Goal: Task Accomplishment & Management: Manage account settings

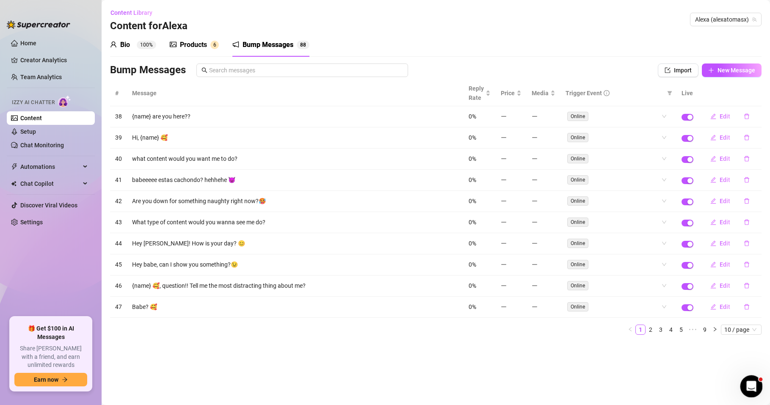
click at [751, 385] on icon "Open Intercom Messenger" at bounding box center [750, 385] width 14 height 14
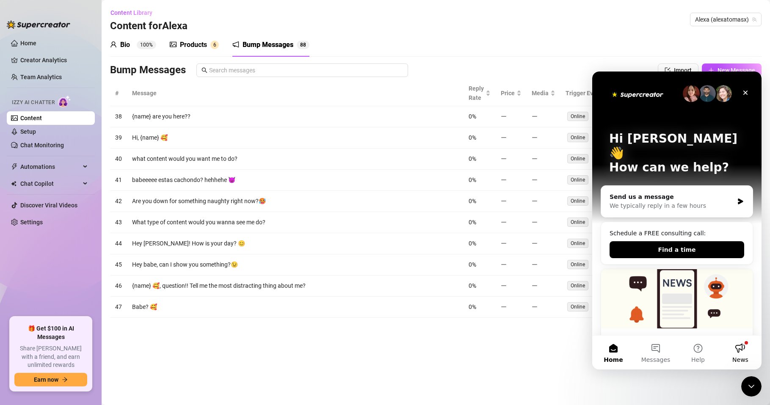
click at [742, 349] on button "News" at bounding box center [740, 353] width 42 height 34
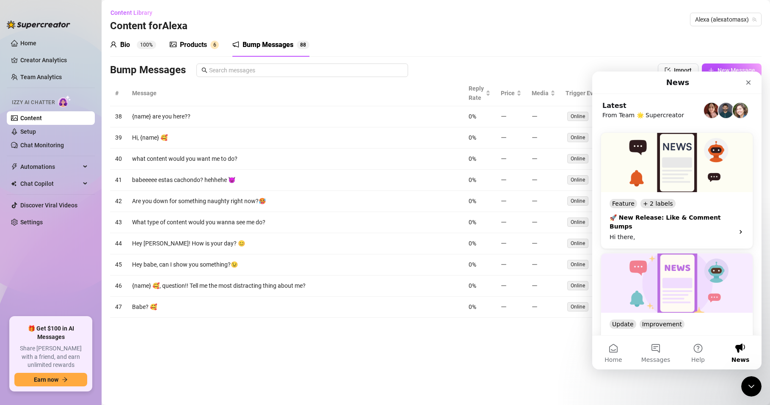
click at [664, 172] on img "Intercom messenger" at bounding box center [676, 162] width 151 height 59
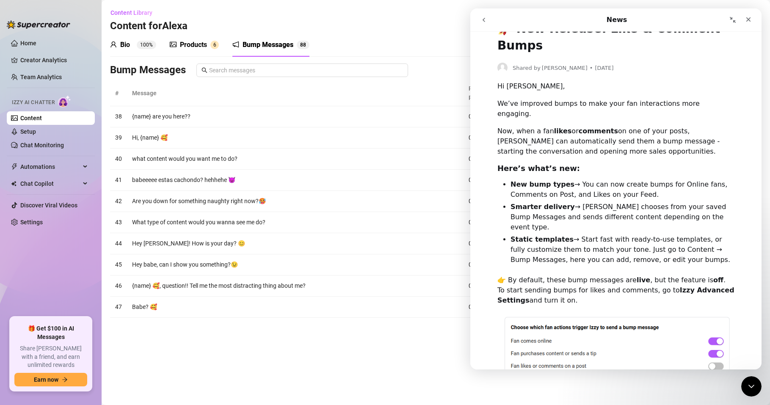
scroll to position [203, 0]
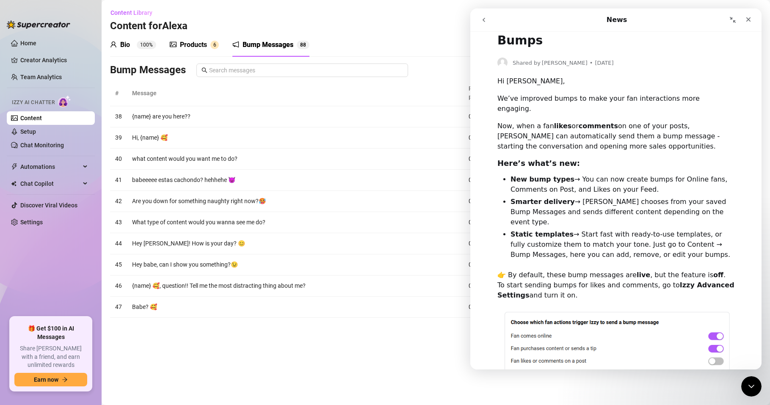
drag, startPoint x: 537, startPoint y: 254, endPoint x: 548, endPoint y: 256, distance: 11.7
click at [548, 270] on div "👉 By default, these bump messages are live , but the feature is off . To start …" at bounding box center [615, 285] width 237 height 30
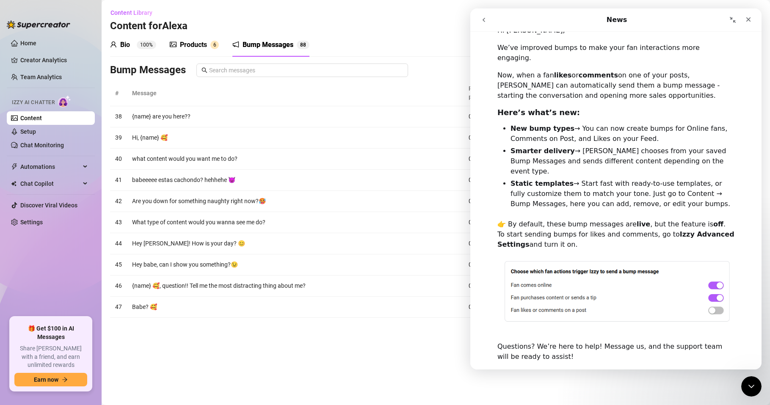
scroll to position [296, 0]
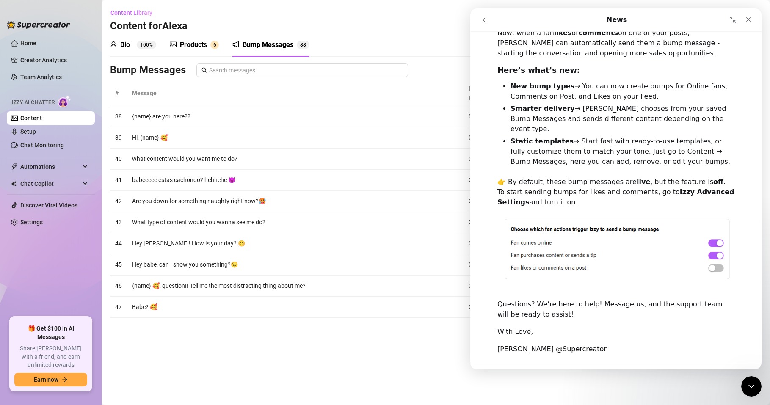
click at [604, 383] on span "👎" at bounding box center [605, 393] width 22 height 21
click at [746, 20] on icon "Close" at bounding box center [748, 19] width 7 height 7
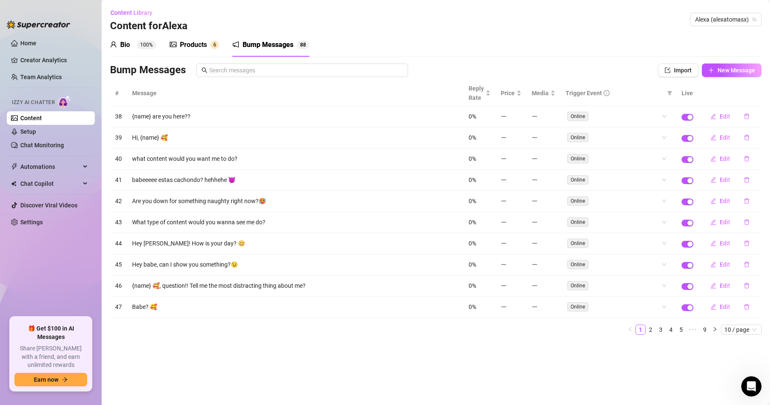
scroll to position [0, 0]
click at [749, 383] on icon "Open Intercom Messenger" at bounding box center [750, 385] width 14 height 14
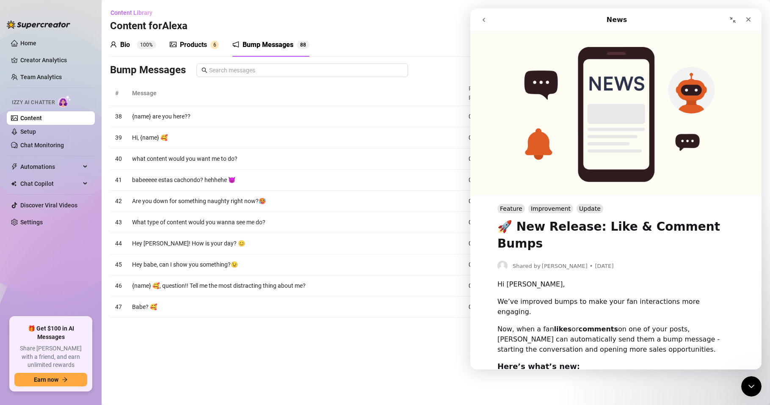
click at [483, 20] on icon "go back" at bounding box center [483, 20] width 3 height 4
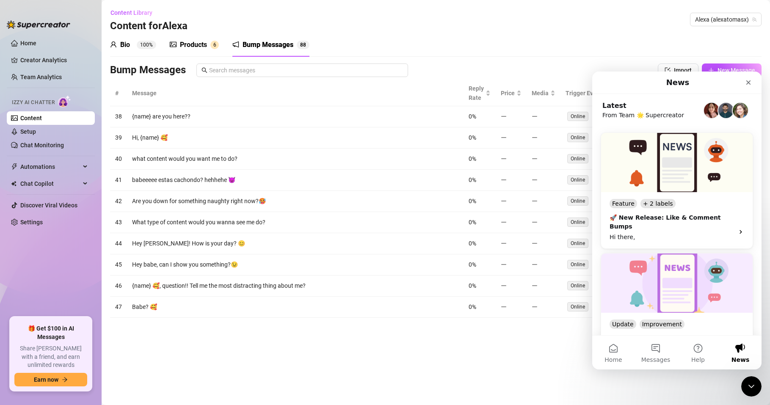
click at [672, 279] on img "Intercom messenger" at bounding box center [676, 282] width 151 height 59
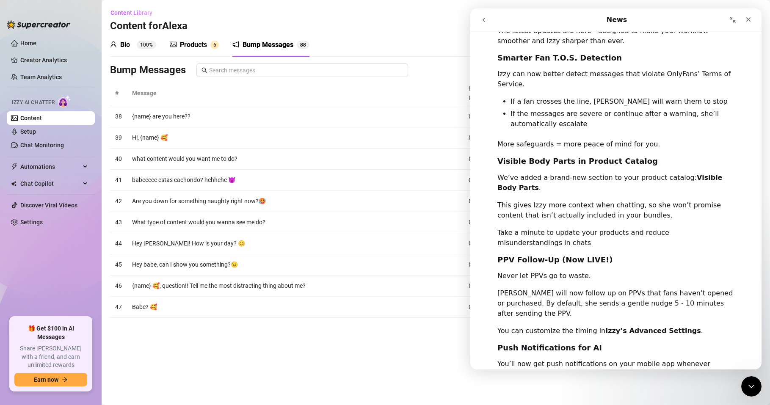
scroll to position [367, 0]
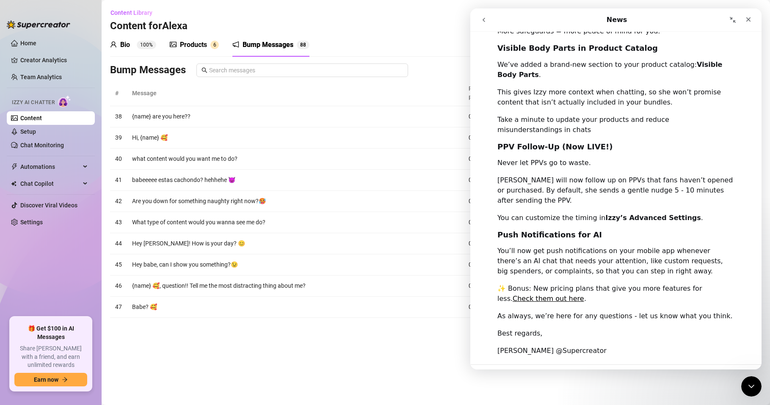
click at [483, 19] on icon "go back" at bounding box center [483, 20] width 3 height 4
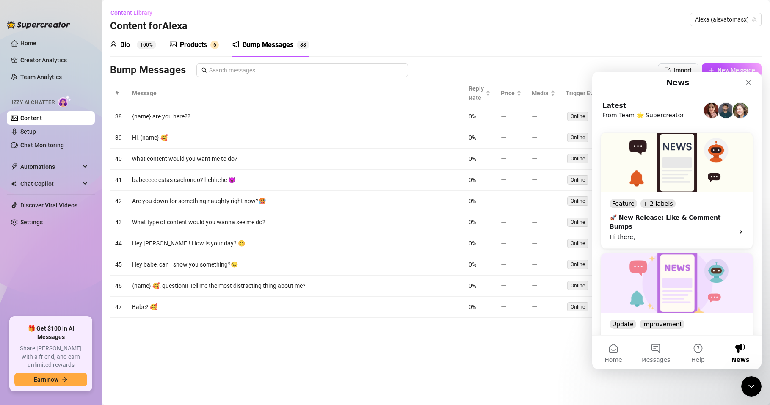
scroll to position [0, 0]
click at [650, 353] on button "Messages" at bounding box center [655, 353] width 42 height 34
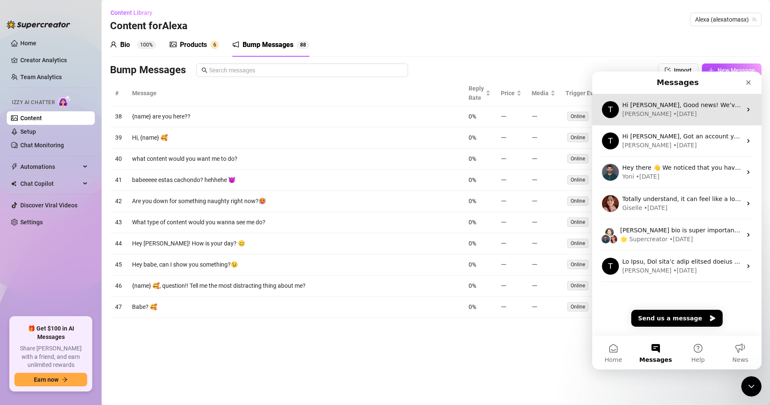
click at [686, 113] on div "[PERSON_NAME] • [DATE]" at bounding box center [681, 114] width 119 height 9
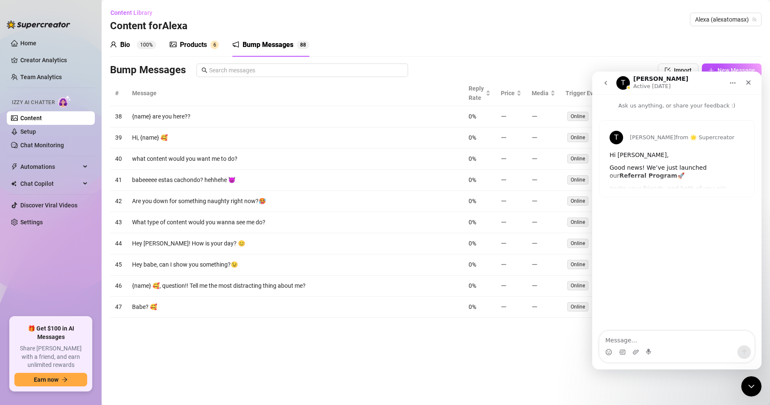
click at [606, 83] on icon "go back" at bounding box center [605, 83] width 7 height 7
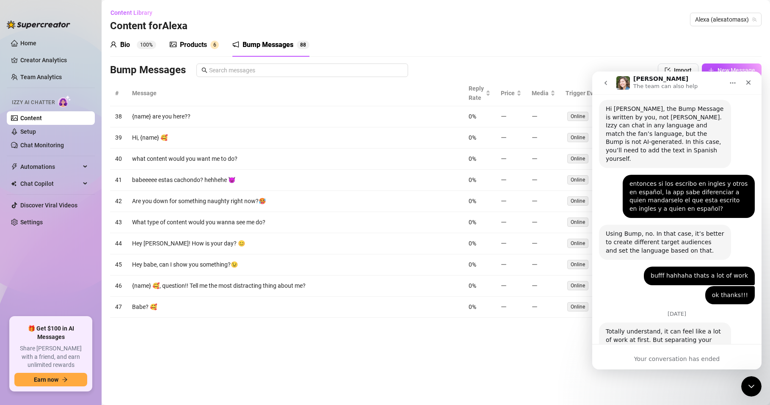
scroll to position [624, 0]
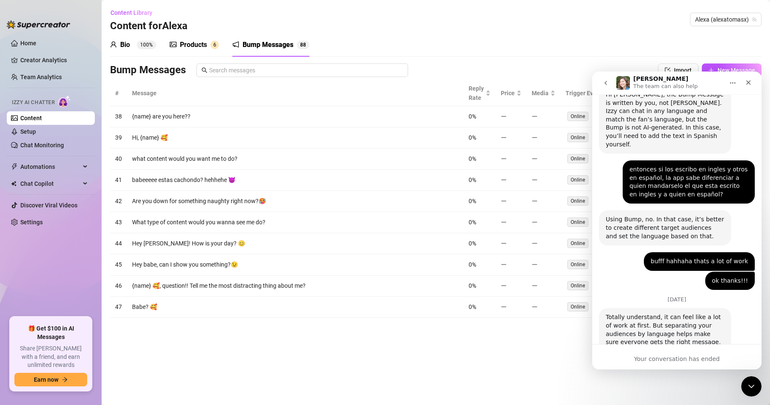
click at [578, 376] on main "Content Library Content for [PERSON_NAME] (alexatomasx) Bio 100% Products 6 Bum…" at bounding box center [436, 202] width 668 height 405
click at [582, 391] on main "Content Library Content for [PERSON_NAME] (alexatomasx) Bio 100% Products 6 Bum…" at bounding box center [436, 202] width 668 height 405
click at [745, 84] on icon "Close" at bounding box center [748, 82] width 7 height 7
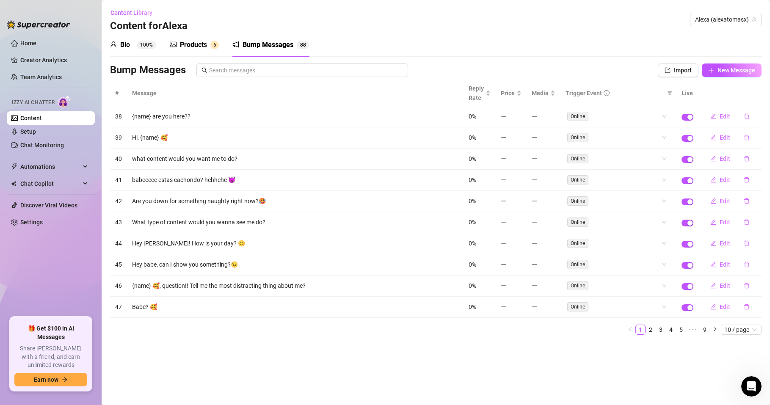
click at [280, 43] on div "Bump Messages" at bounding box center [267, 45] width 51 height 10
click at [649, 327] on link "2" at bounding box center [650, 329] width 9 height 9
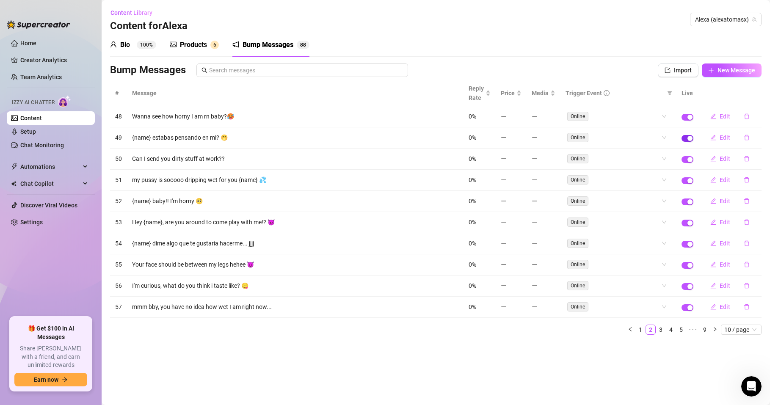
click at [688, 140] on div "button" at bounding box center [689, 138] width 5 height 5
click at [683, 244] on span "button" at bounding box center [687, 244] width 12 height 7
click at [658, 329] on link "3" at bounding box center [660, 329] width 9 height 9
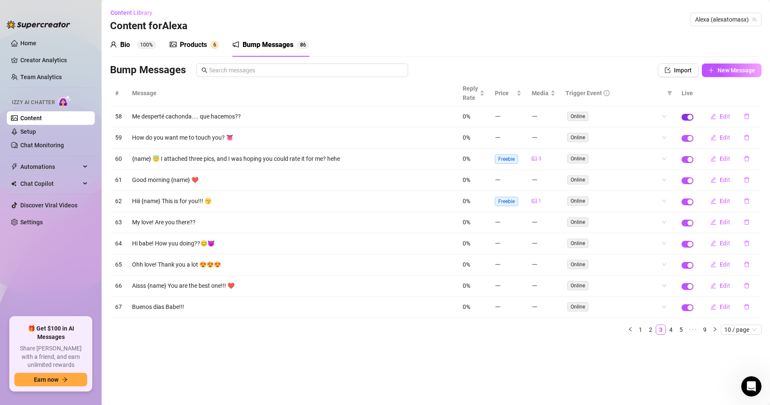
click at [686, 117] on span "button" at bounding box center [687, 117] width 12 height 7
click at [687, 307] on div "button" at bounding box center [689, 307] width 5 height 5
click at [669, 329] on link "4" at bounding box center [670, 329] width 9 height 9
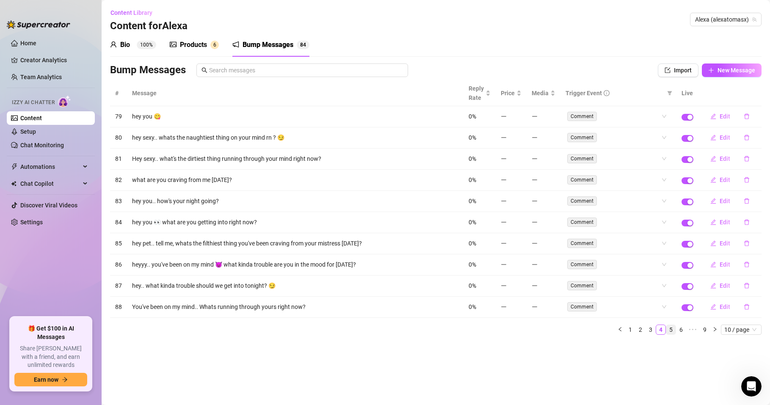
click at [672, 332] on link "5" at bounding box center [670, 329] width 9 height 9
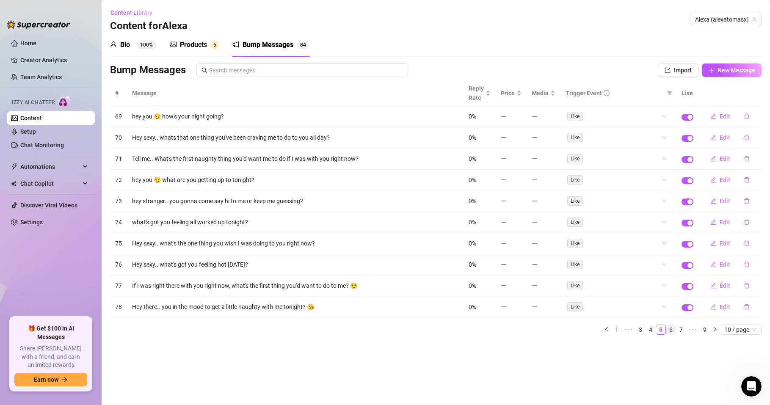
click at [672, 328] on link "6" at bounding box center [670, 329] width 9 height 9
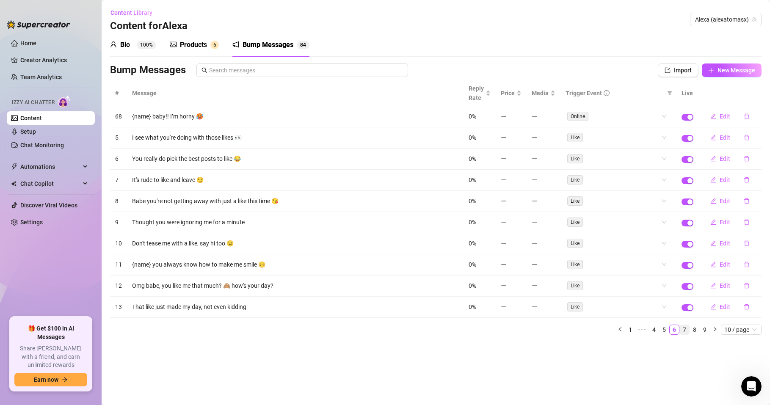
click at [685, 327] on link "7" at bounding box center [684, 329] width 9 height 9
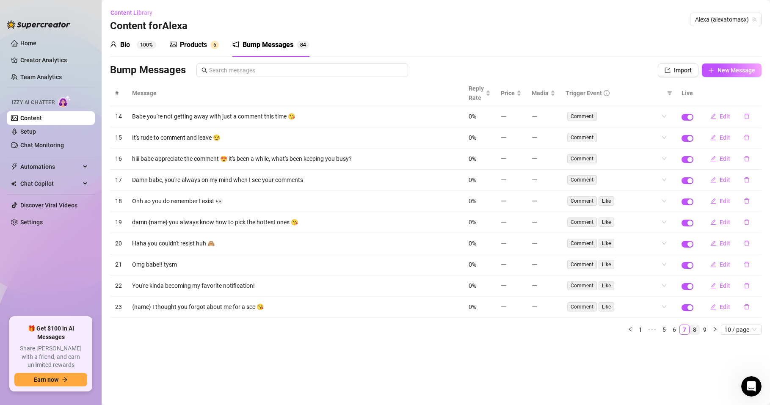
click at [693, 329] on link "8" at bounding box center [694, 329] width 9 height 9
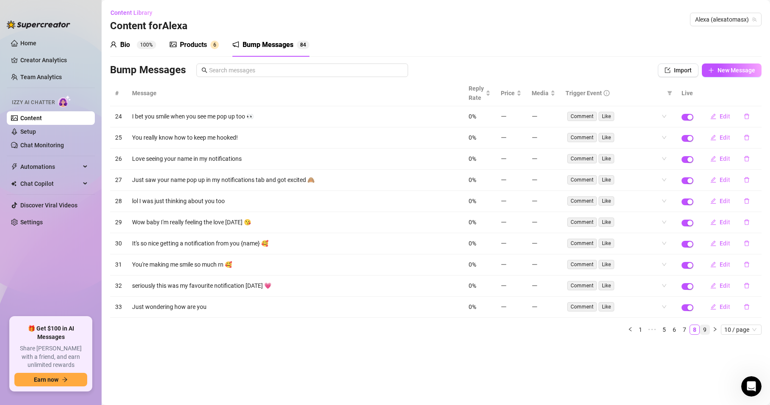
click at [705, 327] on link "9" at bounding box center [704, 329] width 9 height 9
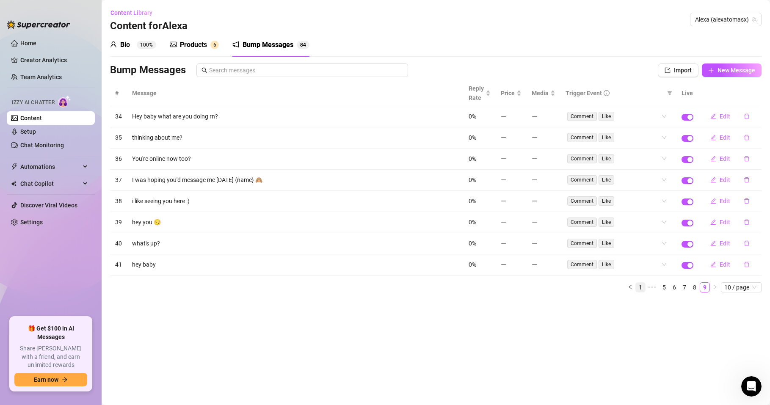
click at [640, 289] on link "1" at bounding box center [640, 287] width 9 height 9
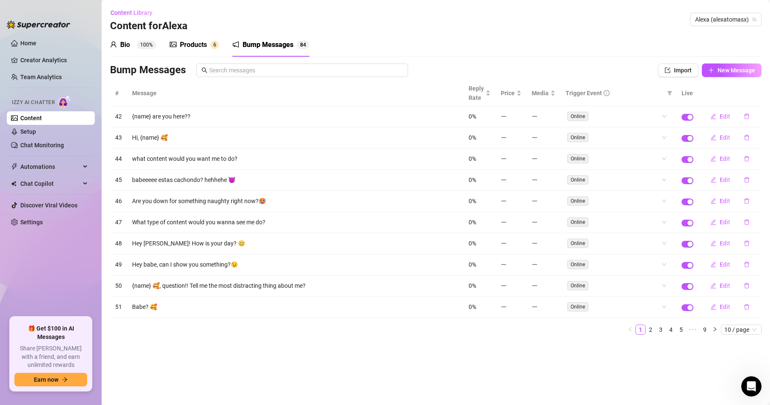
click at [147, 92] on th "Message" at bounding box center [295, 93] width 336 height 26
click at [110, 90] on th "#" at bounding box center [118, 93] width 17 height 26
click at [117, 94] on th "#" at bounding box center [118, 93] width 17 height 26
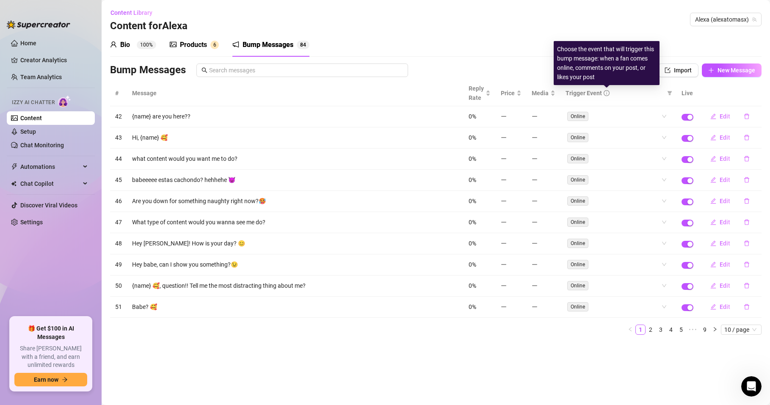
click at [606, 93] on icon "info-circle" at bounding box center [606, 92] width 1 height 3
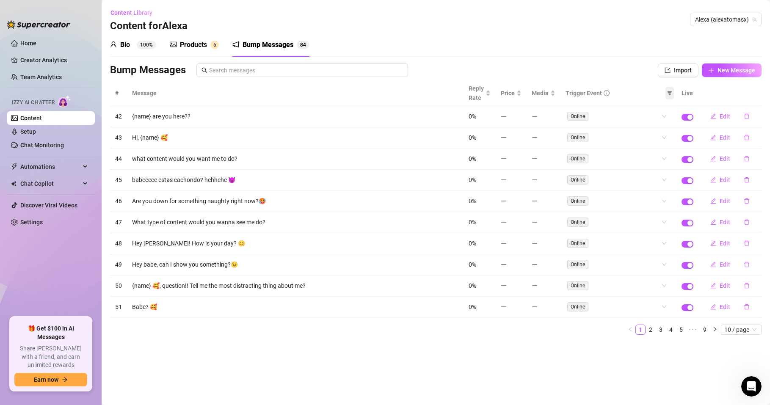
click at [671, 94] on icon "filter" at bounding box center [669, 93] width 5 height 5
click at [669, 94] on icon "filter" at bounding box center [669, 93] width 5 height 4
click at [275, 182] on td "babeeeee estas cachondo? hehhehe 😈" at bounding box center [295, 180] width 336 height 21
click at [745, 180] on icon "delete" at bounding box center [747, 180] width 6 height 6
click at [756, 157] on span "Yes" at bounding box center [757, 157] width 10 height 7
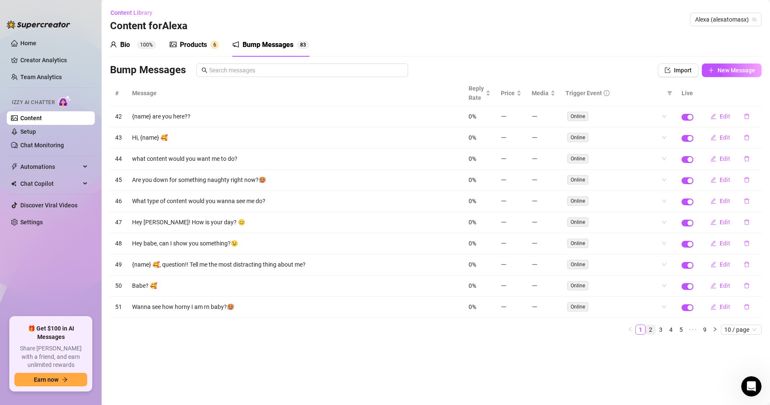
click at [650, 329] on link "2" at bounding box center [650, 329] width 9 height 9
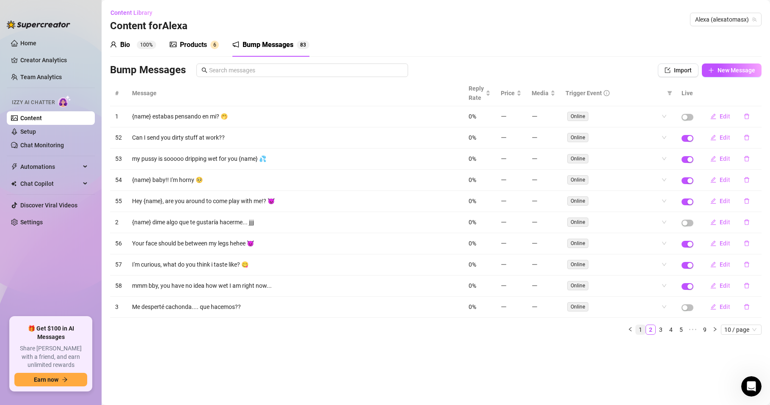
click at [641, 329] on link "1" at bounding box center [640, 329] width 9 height 9
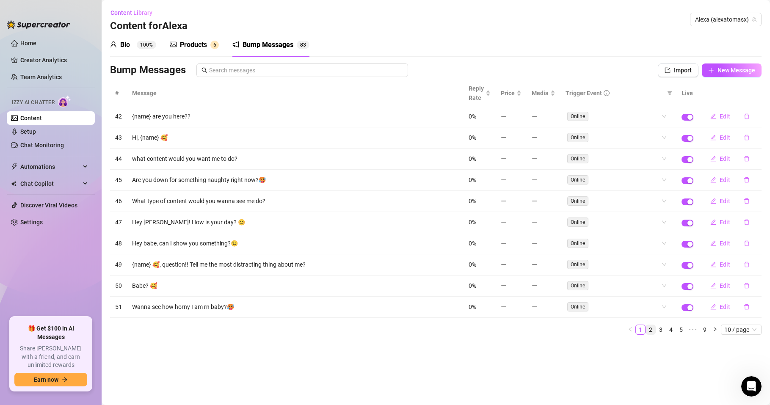
click at [651, 329] on link "2" at bounding box center [650, 329] width 9 height 9
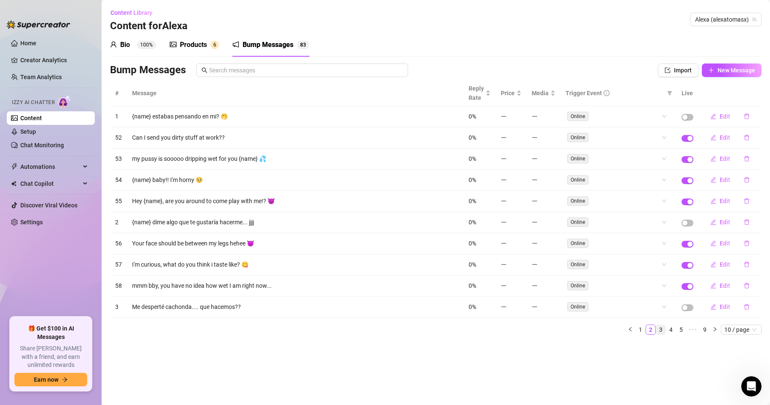
click at [660, 330] on link "3" at bounding box center [660, 329] width 9 height 9
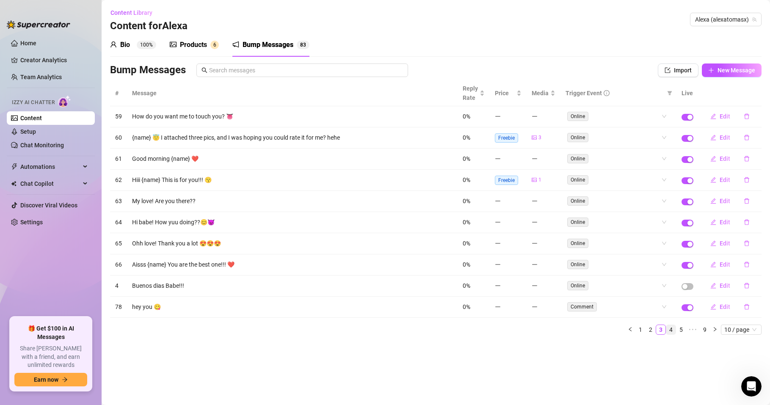
click at [669, 332] on link "4" at bounding box center [670, 329] width 9 height 9
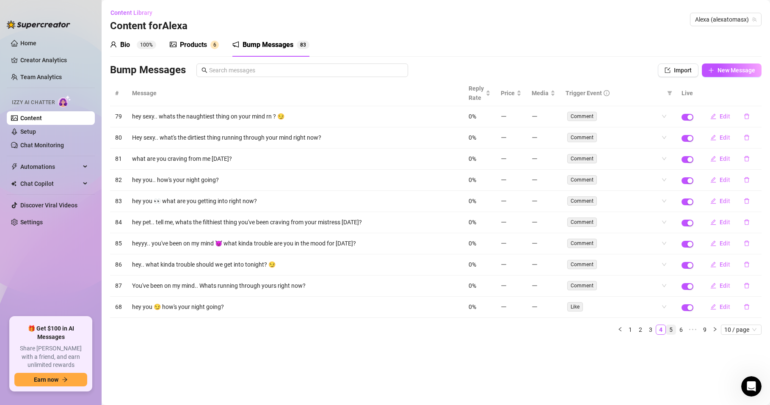
click at [672, 332] on link "5" at bounding box center [670, 329] width 9 height 9
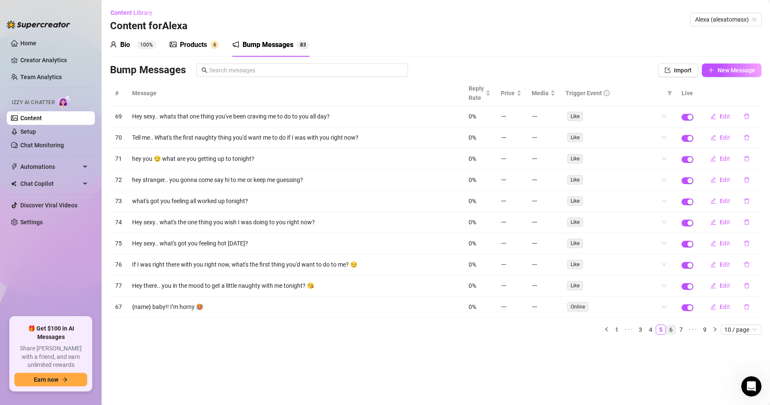
click at [666, 331] on link "6" at bounding box center [670, 329] width 9 height 9
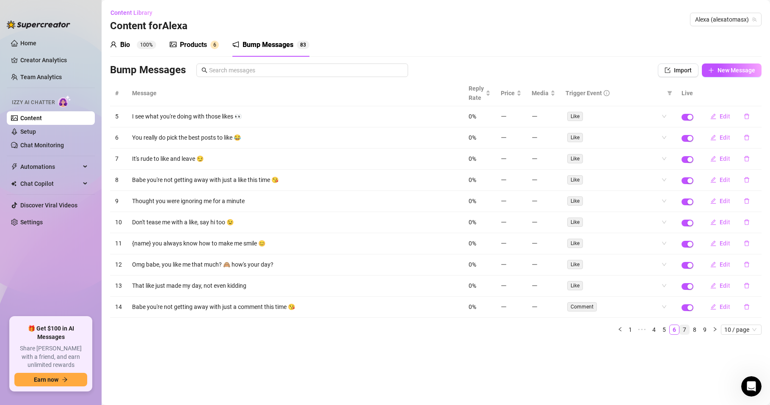
click at [684, 330] on link "7" at bounding box center [684, 329] width 9 height 9
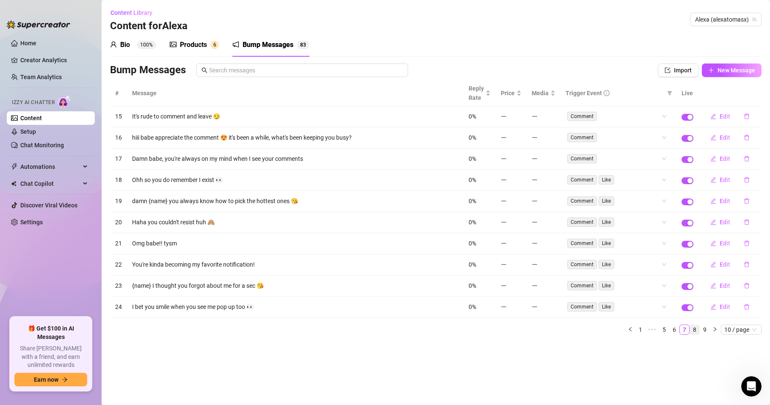
click at [697, 333] on link "8" at bounding box center [694, 329] width 9 height 9
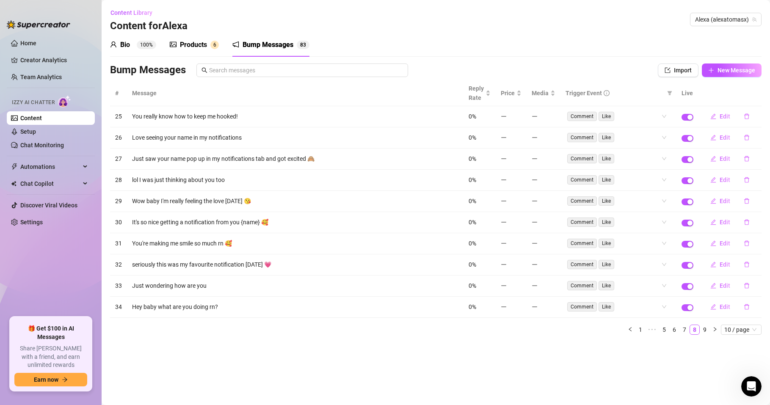
click at [707, 332] on link "9" at bounding box center [704, 329] width 9 height 9
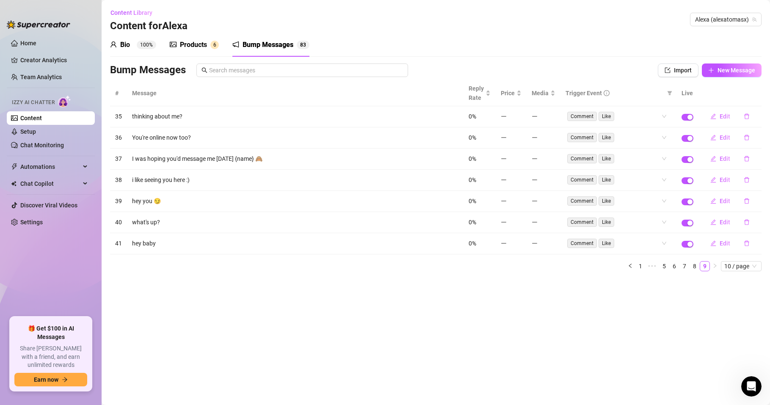
click at [687, 332] on main "Content Library Content for [PERSON_NAME] (alexatomasx) Bio 100% Products 6 Bum…" at bounding box center [436, 202] width 668 height 405
click at [694, 264] on link "8" at bounding box center [694, 266] width 9 height 9
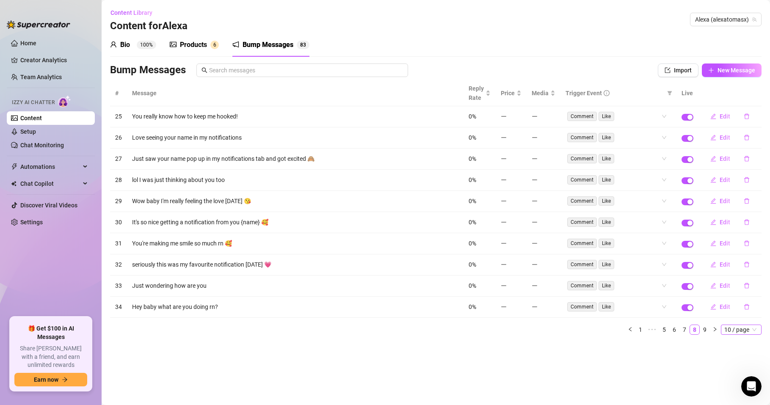
click at [732, 329] on span "10 / page" at bounding box center [741, 329] width 34 height 9
click at [729, 386] on div "100 / page" at bounding box center [741, 385] width 28 height 9
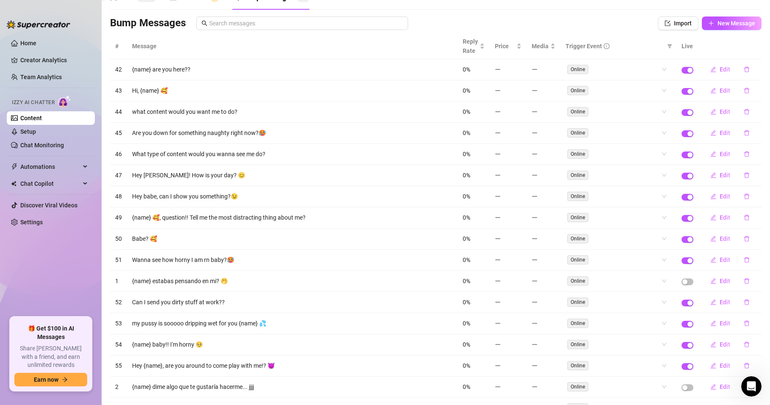
scroll to position [0, 0]
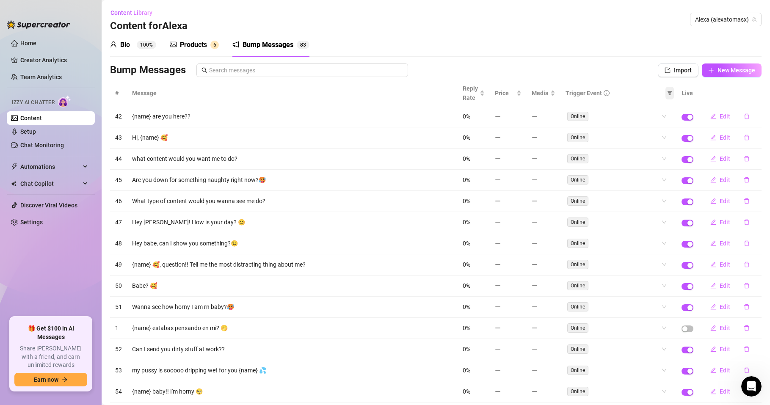
click at [667, 92] on icon "filter" at bounding box center [669, 93] width 5 height 4
click at [667, 93] on icon "filter" at bounding box center [669, 93] width 5 height 4
click at [182, 44] on div "Products" at bounding box center [193, 45] width 27 height 10
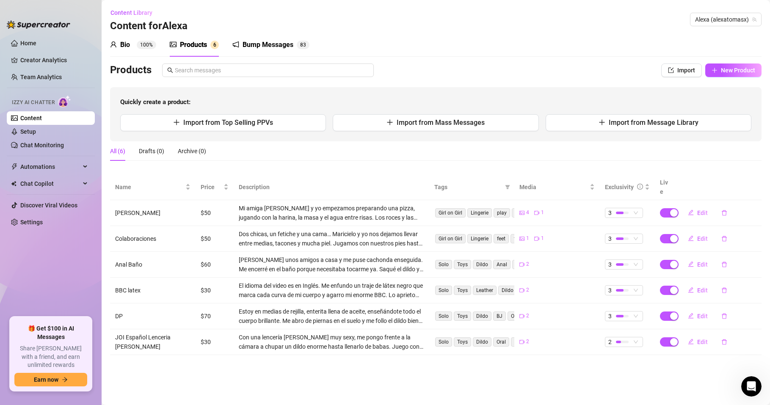
click at [257, 42] on div "Bump Messages" at bounding box center [267, 45] width 51 height 10
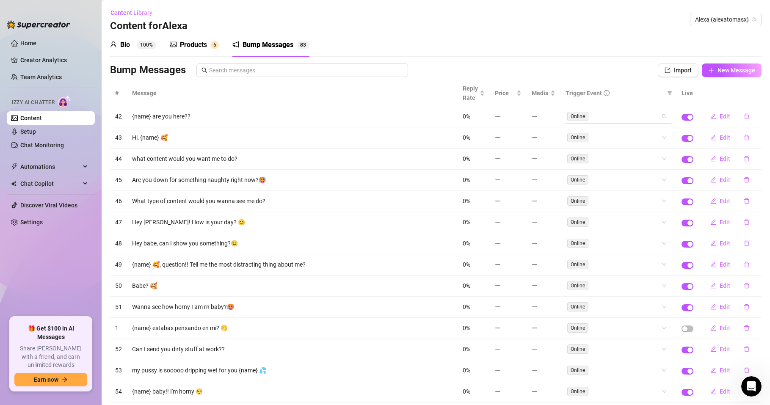
click at [654, 119] on div "Online" at bounding box center [618, 117] width 106 height 14
click at [681, 90] on th "Live" at bounding box center [687, 93] width 22 height 26
click at [676, 93] on th "Live" at bounding box center [687, 93] width 22 height 26
click at [568, 91] on span "Trigger Event" at bounding box center [583, 92] width 36 height 9
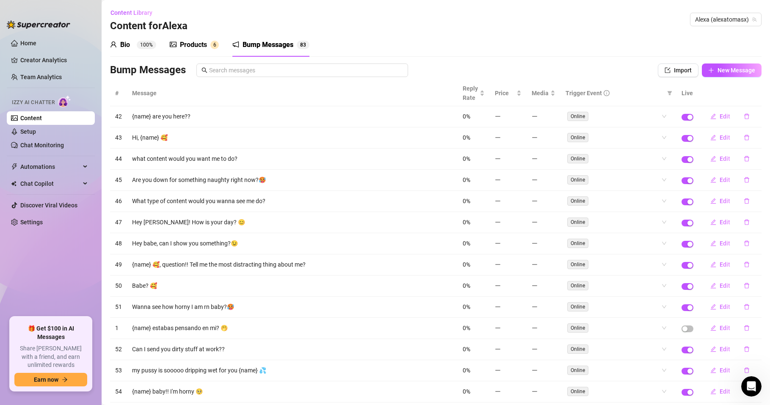
drag, startPoint x: 761, startPoint y: 78, endPoint x: 759, endPoint y: 106, distance: 28.4
click at [678, 23] on div "Content Library Content for [PERSON_NAME] (alexatomasx)" at bounding box center [435, 19] width 651 height 27
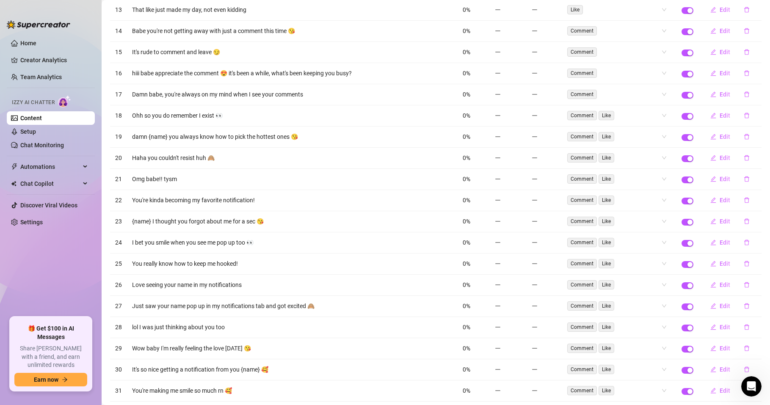
scroll to position [1567, 0]
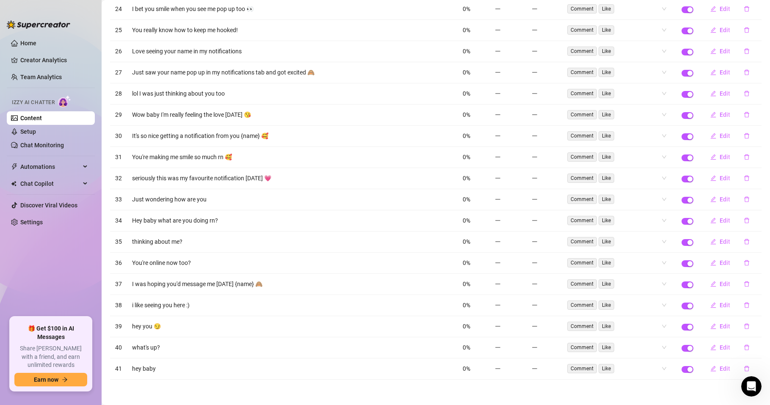
drag, startPoint x: 142, startPoint y: 381, endPoint x: 661, endPoint y: 397, distance: 519.5
drag, startPoint x: 661, startPoint y: 397, endPoint x: 196, endPoint y: 383, distance: 464.9
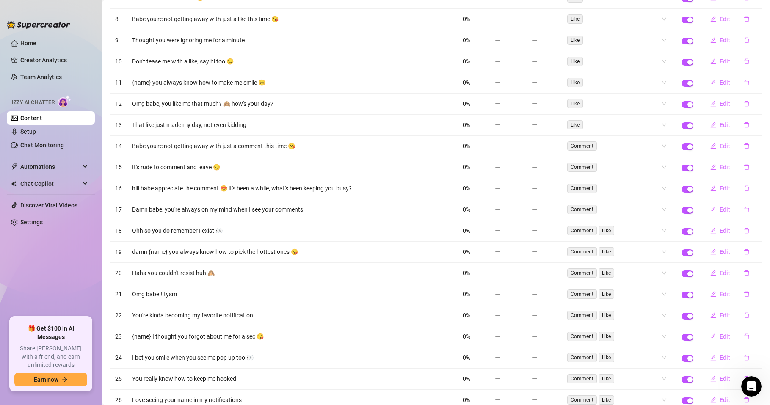
scroll to position [1110, 0]
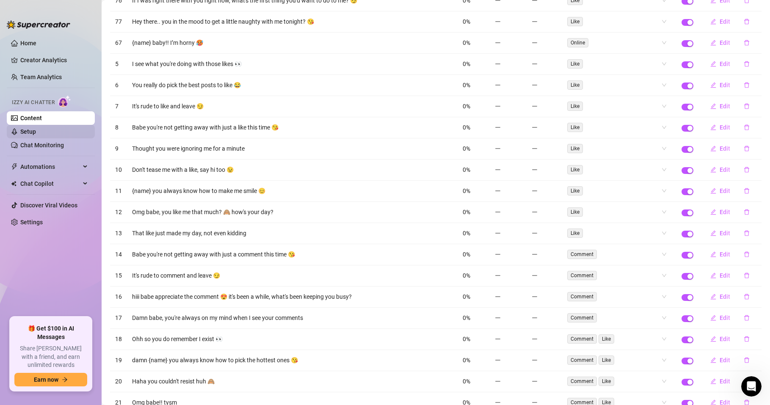
click at [36, 128] on link "Setup" at bounding box center [28, 131] width 16 height 7
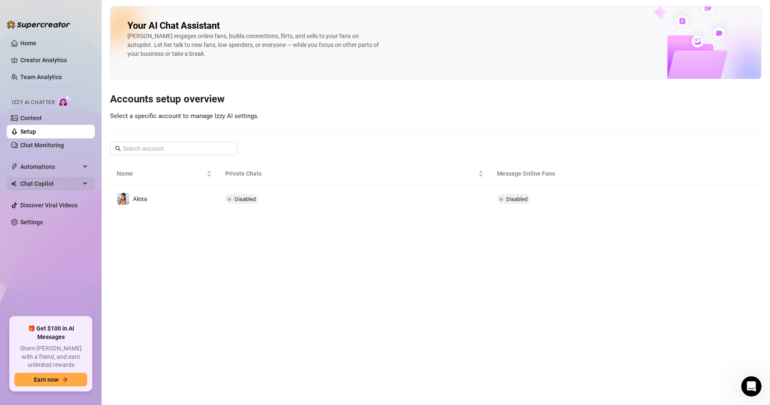
click at [58, 185] on span "Chat Copilot" at bounding box center [50, 184] width 60 height 14
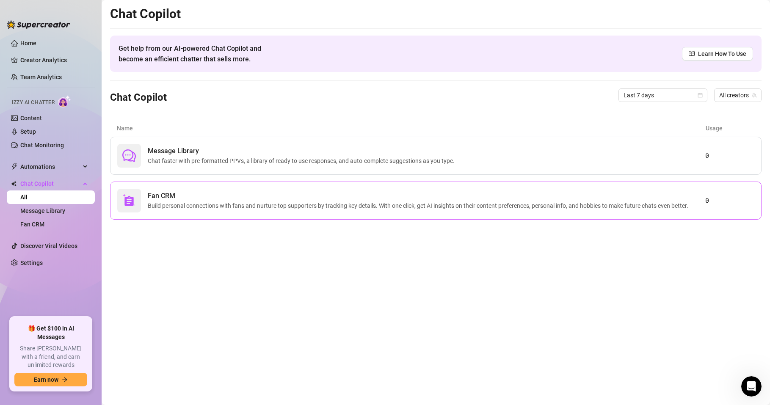
click at [210, 195] on span "Fan CRM" at bounding box center [420, 196] width 544 height 10
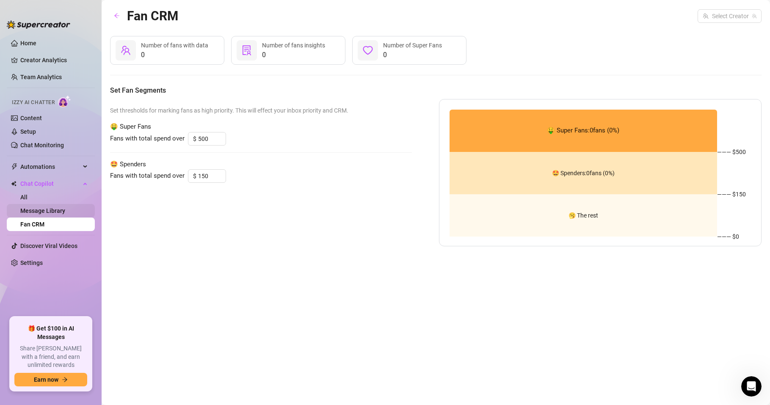
click at [50, 207] on link "Message Library" at bounding box center [42, 210] width 45 height 7
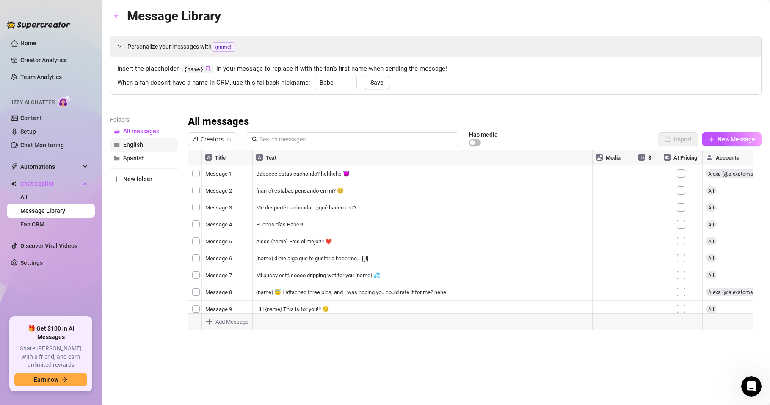
click at [136, 143] on span "English" at bounding box center [133, 144] width 20 height 7
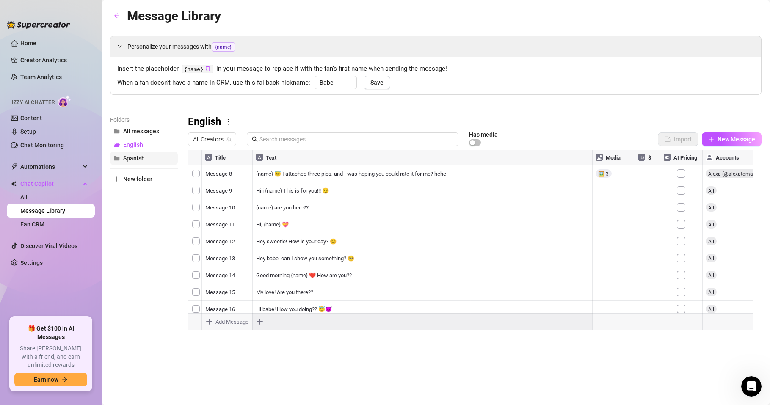
click at [142, 158] on span "Spanish" at bounding box center [134, 158] width 22 height 7
click at [23, 196] on link "All" at bounding box center [23, 197] width 7 height 7
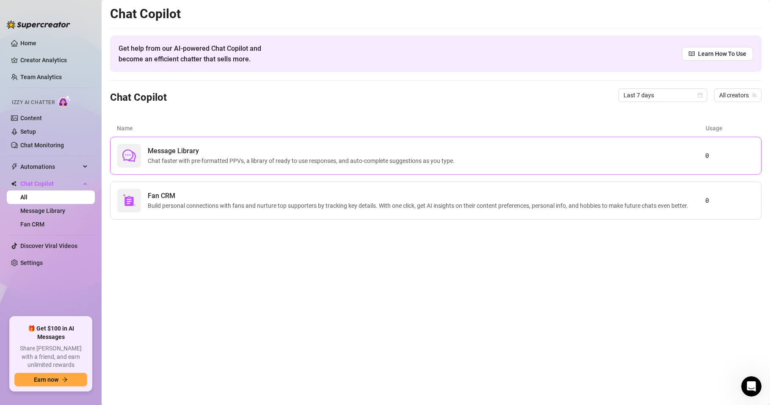
click at [206, 166] on div "Message Library Chat faster with pre-formatted PPVs, a library of ready to use …" at bounding box center [411, 156] width 588 height 24
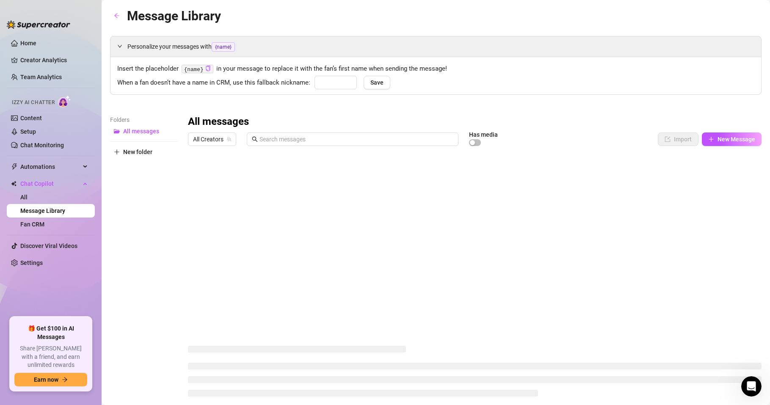
type input "Babe"
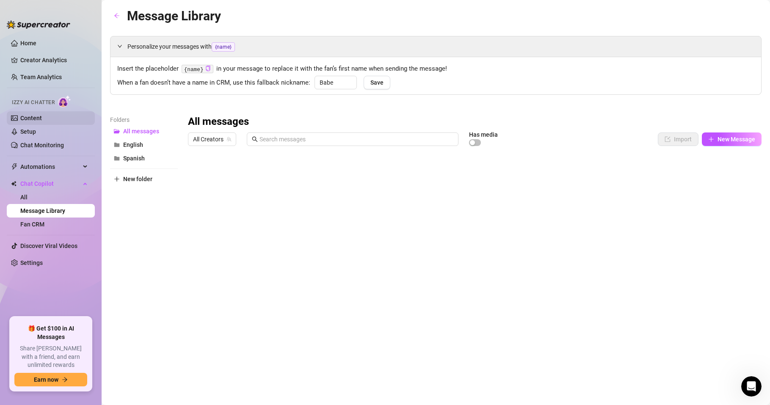
click at [42, 115] on link "Content" at bounding box center [31, 118] width 22 height 7
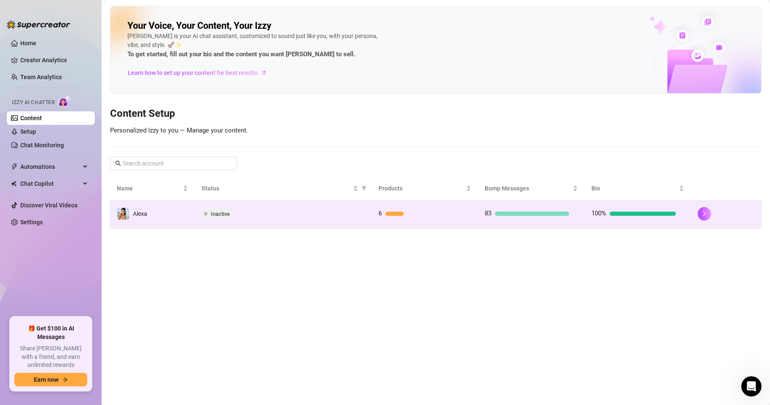
click at [512, 216] on div "83" at bounding box center [527, 214] width 85 height 10
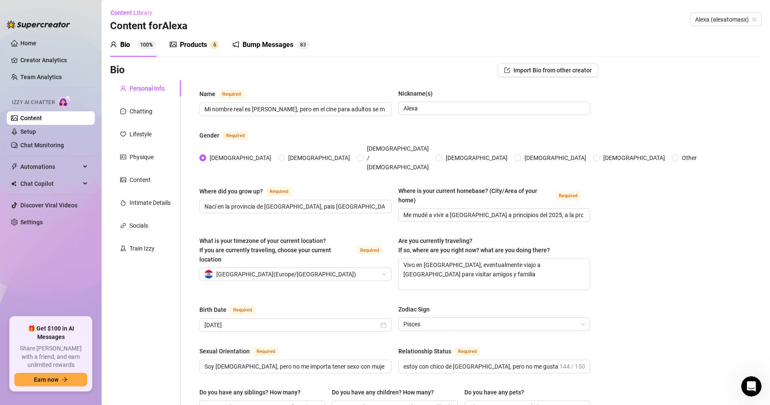
drag, startPoint x: 261, startPoint y: 44, endPoint x: 265, endPoint y: 47, distance: 5.1
click at [262, 43] on div "Bump Messages" at bounding box center [267, 45] width 51 height 10
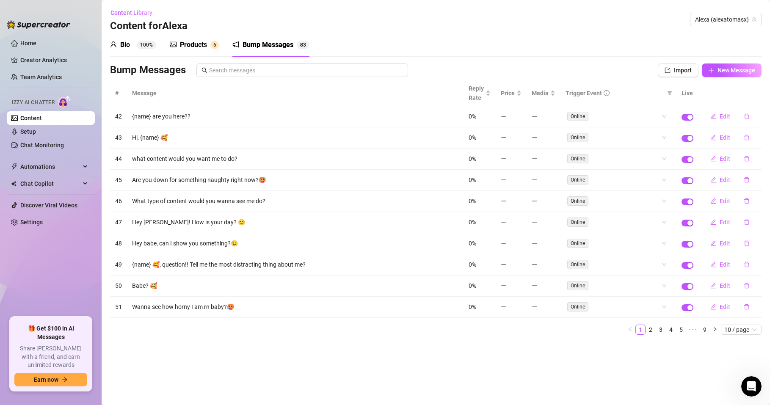
click at [201, 44] on div "Products" at bounding box center [193, 45] width 27 height 10
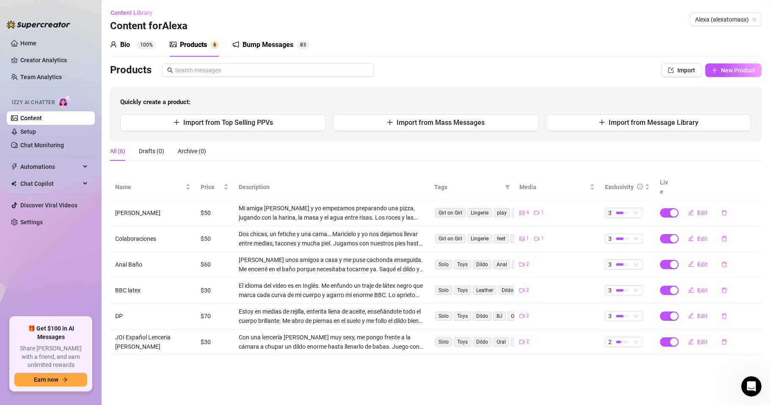
click at [293, 43] on div "Bump Messages 8 3" at bounding box center [270, 45] width 77 height 10
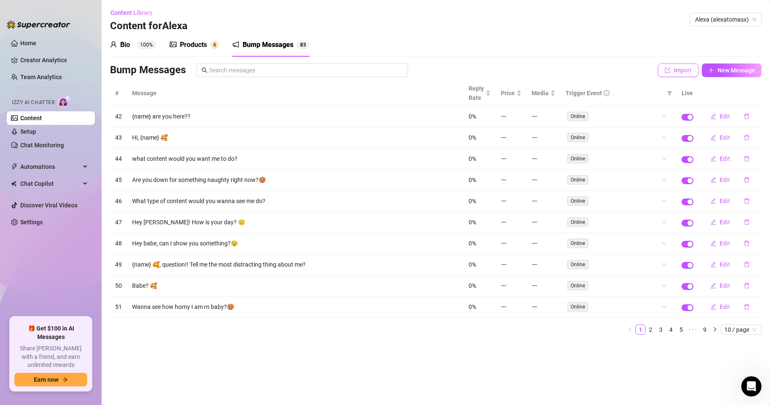
click at [669, 68] on icon "import" at bounding box center [667, 70] width 6 height 6
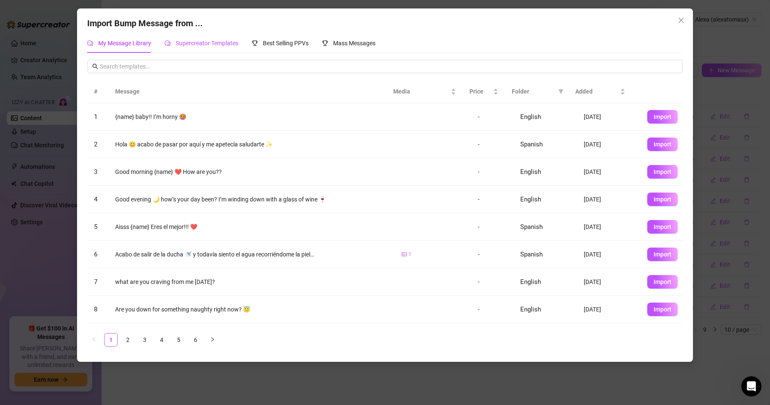
click at [211, 44] on span "Supercreator Templates" at bounding box center [207, 43] width 63 height 7
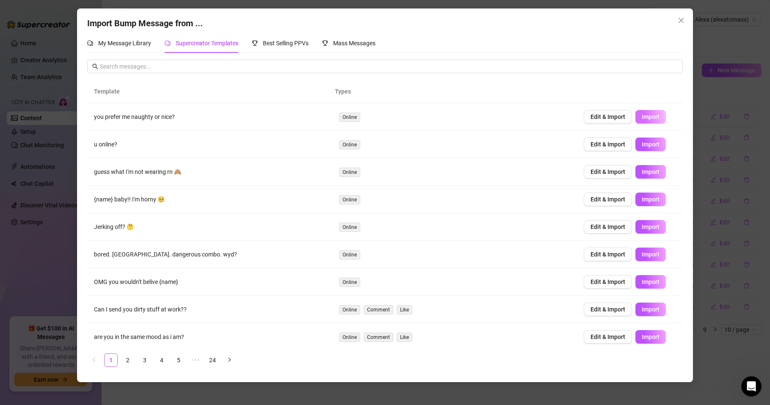
click at [646, 116] on span "Import" at bounding box center [651, 116] width 18 height 7
type textarea "you prefer me naughty or nice?"
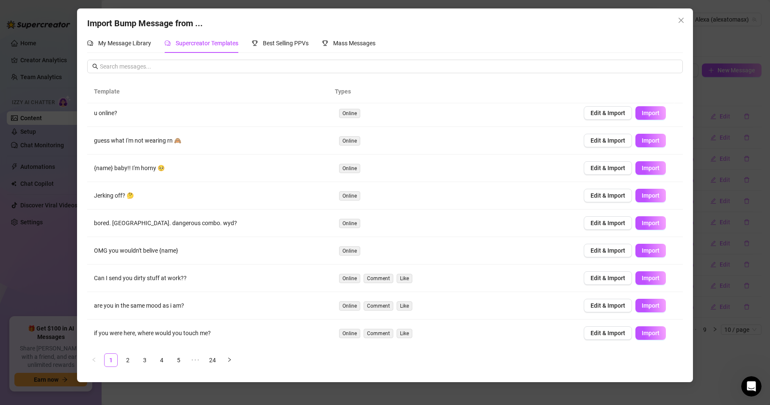
scroll to position [32, 0]
click at [176, 360] on link "5" at bounding box center [178, 360] width 13 height 13
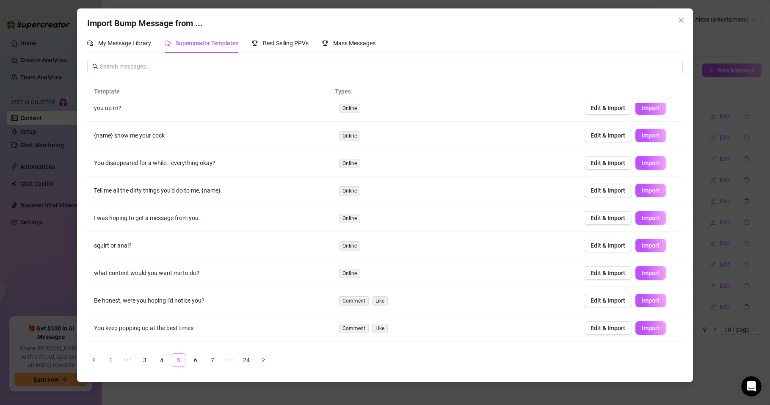
scroll to position [0, 0]
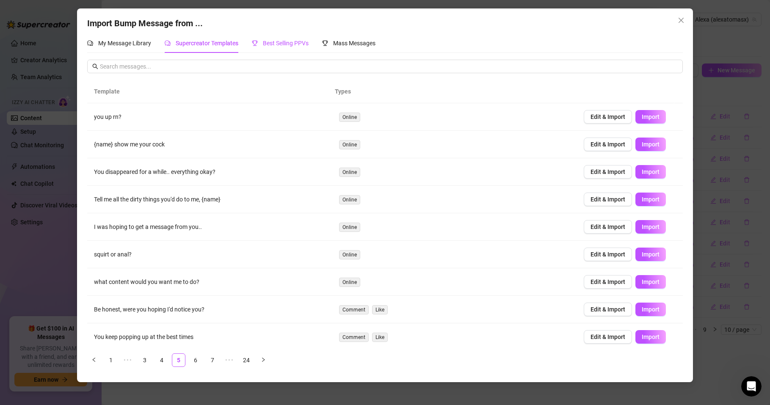
click at [286, 44] on span "Best Selling PPVs" at bounding box center [286, 43] width 46 height 7
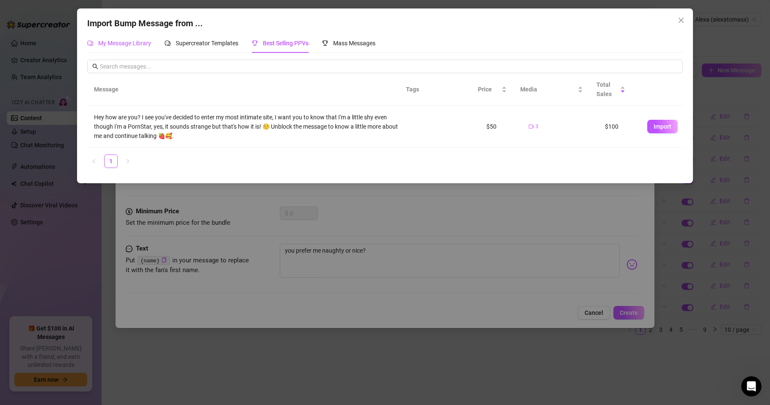
click at [137, 39] on div "My Message Library" at bounding box center [119, 43] width 64 height 9
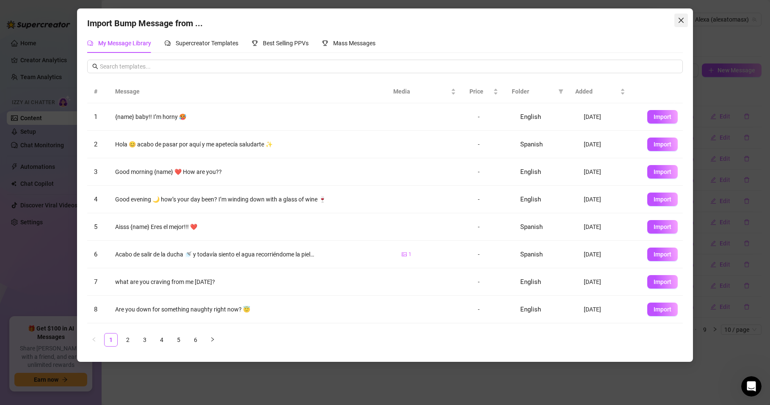
click at [681, 20] on icon "close" at bounding box center [680, 20] width 5 height 5
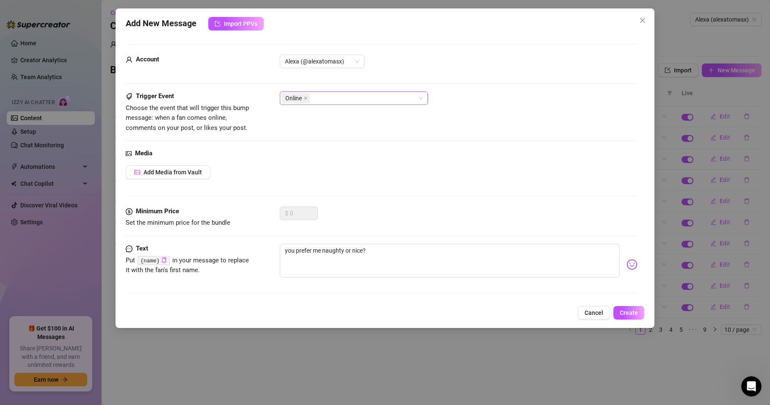
click at [408, 95] on div "Online" at bounding box center [349, 98] width 136 height 12
click at [641, 21] on icon "close" at bounding box center [642, 20] width 7 height 7
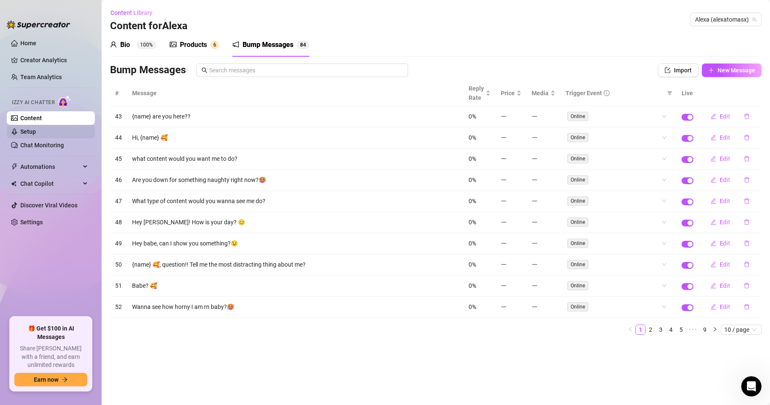
click at [24, 133] on link "Setup" at bounding box center [28, 131] width 16 height 7
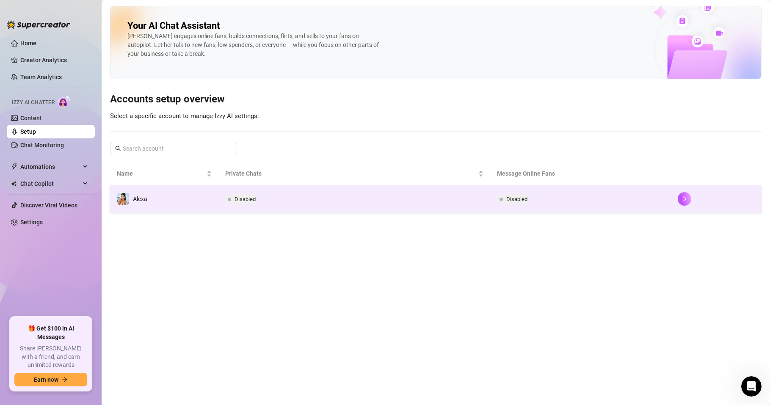
click at [242, 199] on span "Disabled" at bounding box center [244, 199] width 21 height 6
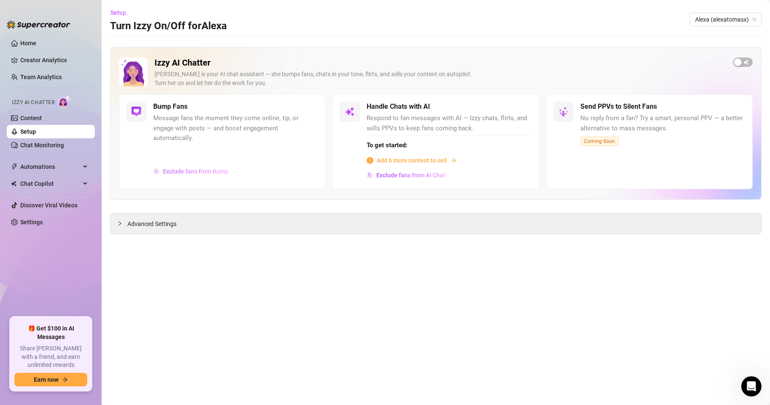
click at [191, 172] on span "Exclude fans from Bump" at bounding box center [195, 171] width 65 height 7
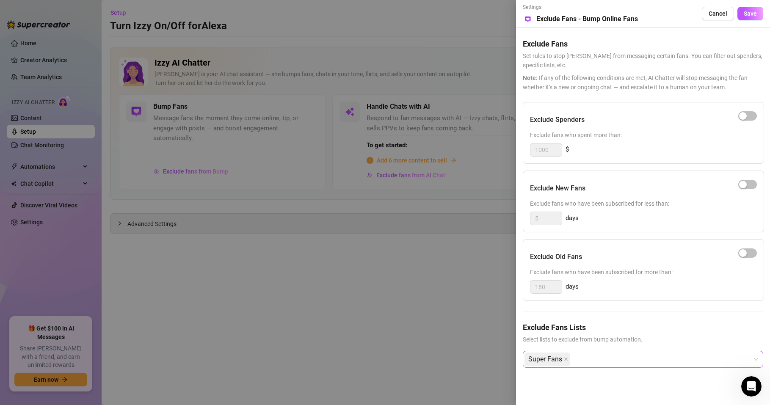
click at [655, 358] on div "Super Fans" at bounding box center [638, 359] width 228 height 15
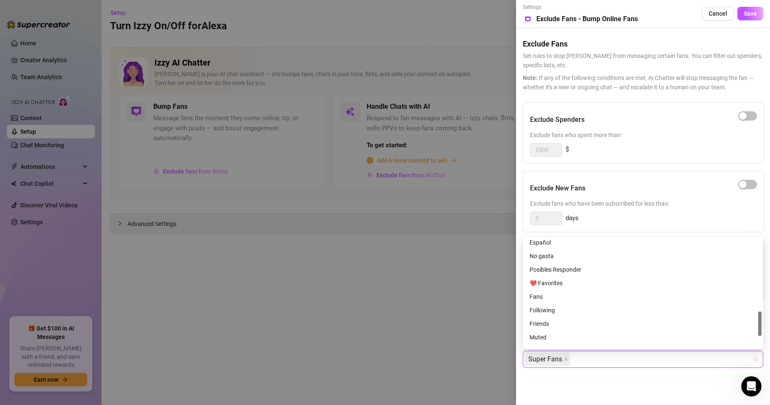
scroll to position [264, 0]
click at [549, 292] on div "Español" at bounding box center [642, 293] width 227 height 9
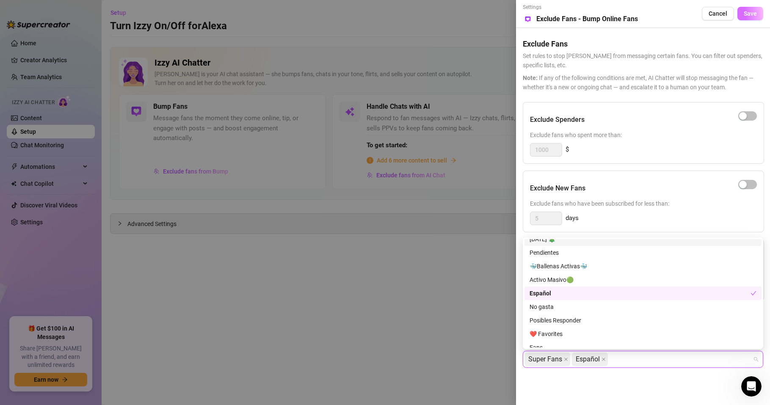
click at [749, 15] on span "Save" at bounding box center [750, 13] width 13 height 7
